Goal: Information Seeking & Learning: Learn about a topic

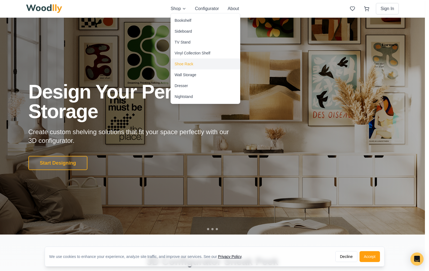
click at [186, 66] on div "Shoe Rack" at bounding box center [184, 63] width 19 height 5
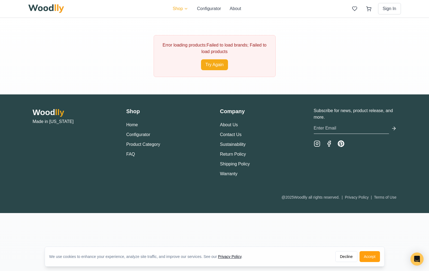
click at [185, 9] on html "We use cookies to enhance your experience, analyze site traffic, and improve ou…" at bounding box center [214, 135] width 429 height 271
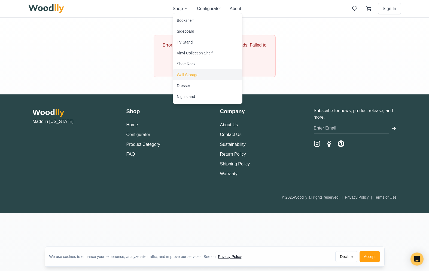
click at [187, 74] on div "Wall Storage" at bounding box center [188, 74] width 22 height 5
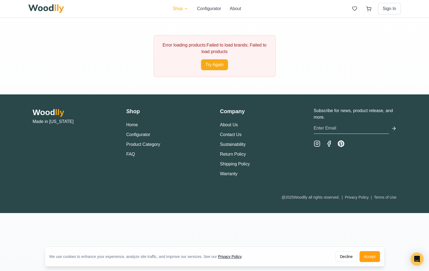
click at [180, 8] on html "We use cookies to enhance your experience, analyze site traffic, and improve ou…" at bounding box center [214, 135] width 429 height 271
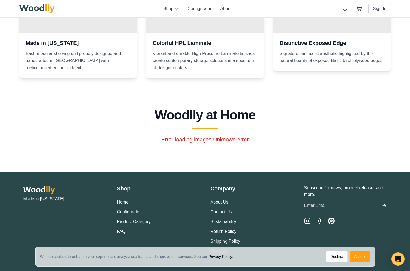
scroll to position [840, 0]
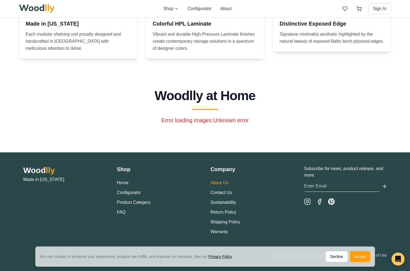
click at [228, 182] on link "About Us" at bounding box center [220, 183] width 18 height 5
